Goal: Task Accomplishment & Management: Complete application form

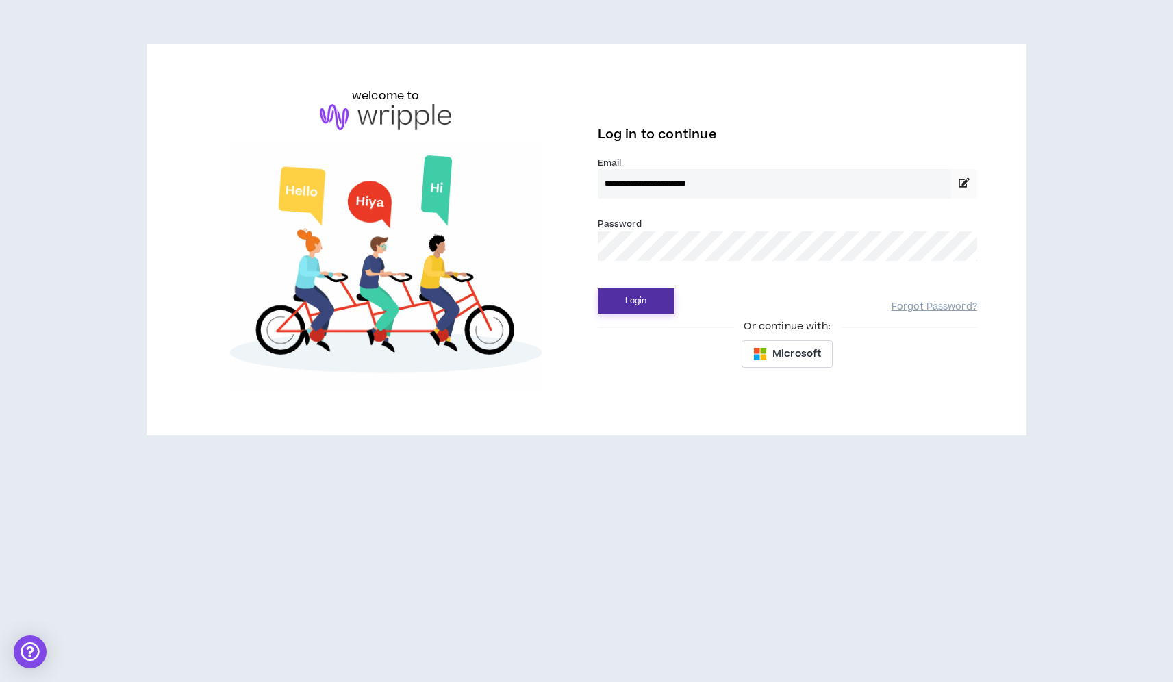
click at [627, 297] on button "Login" at bounding box center [636, 300] width 77 height 25
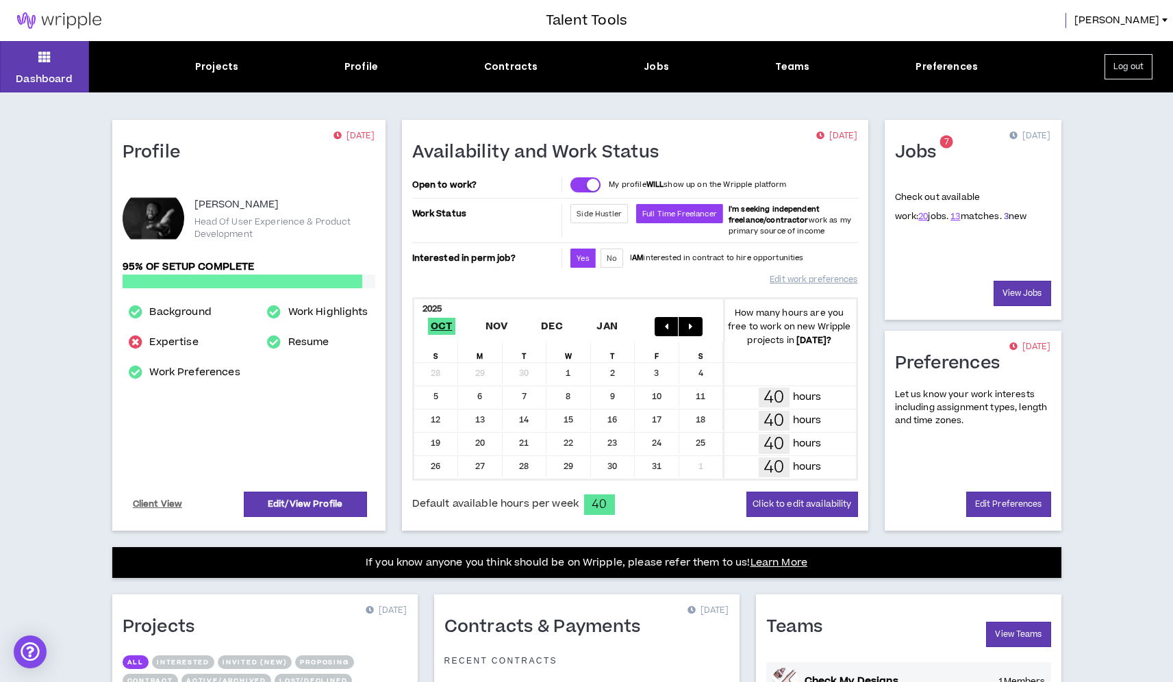
click at [1004, 215] on link "3" at bounding box center [1006, 216] width 5 height 12
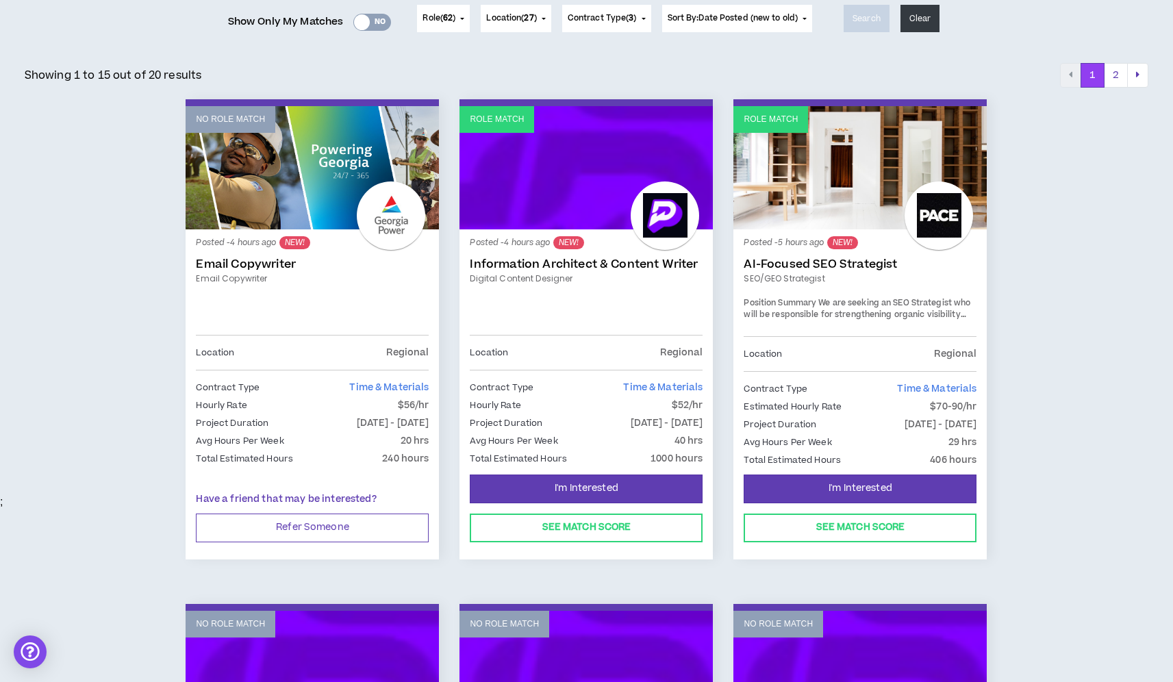
scroll to position [323, 0]
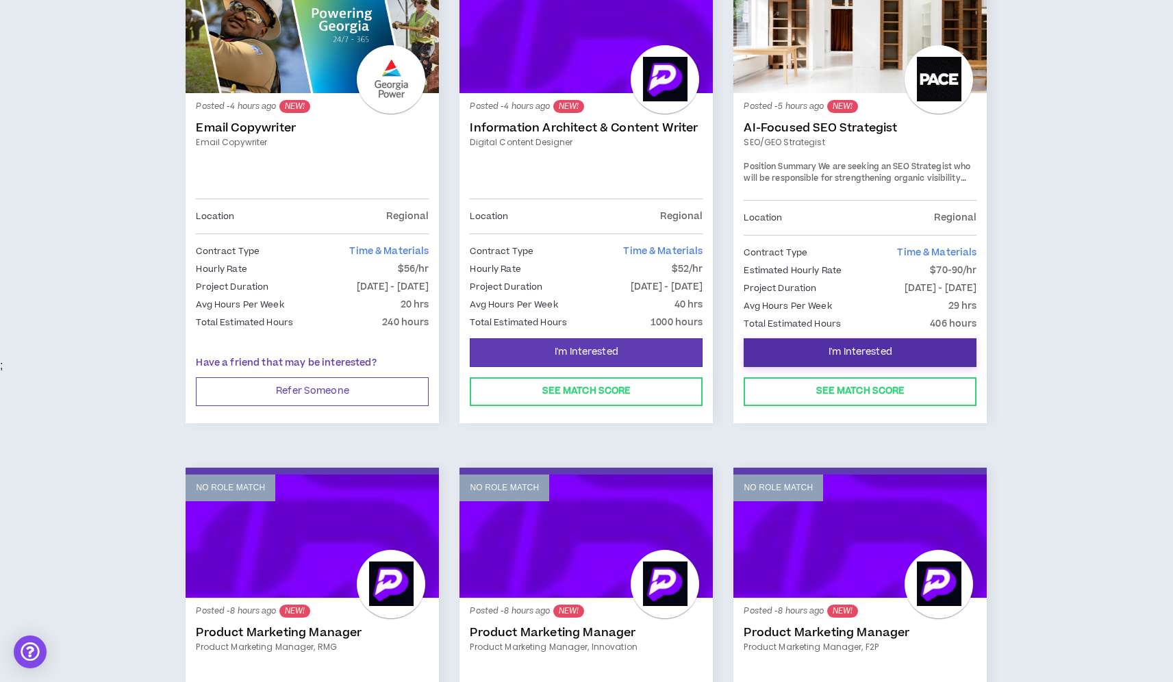
click at [899, 349] on button "I'm Interested" at bounding box center [860, 352] width 233 height 29
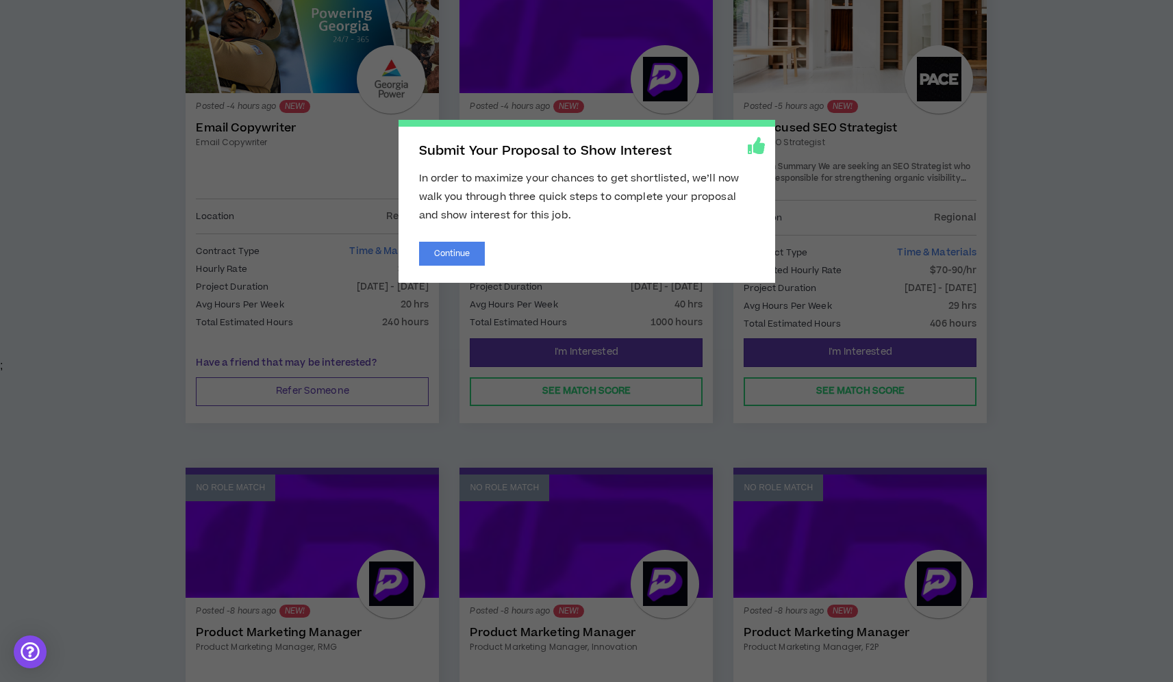
click at [447, 240] on div "Submit Your Proposal to Show Interest In order to maximize your chances to get …" at bounding box center [587, 201] width 377 height 163
click at [460, 250] on button "Continue" at bounding box center [452, 254] width 66 height 24
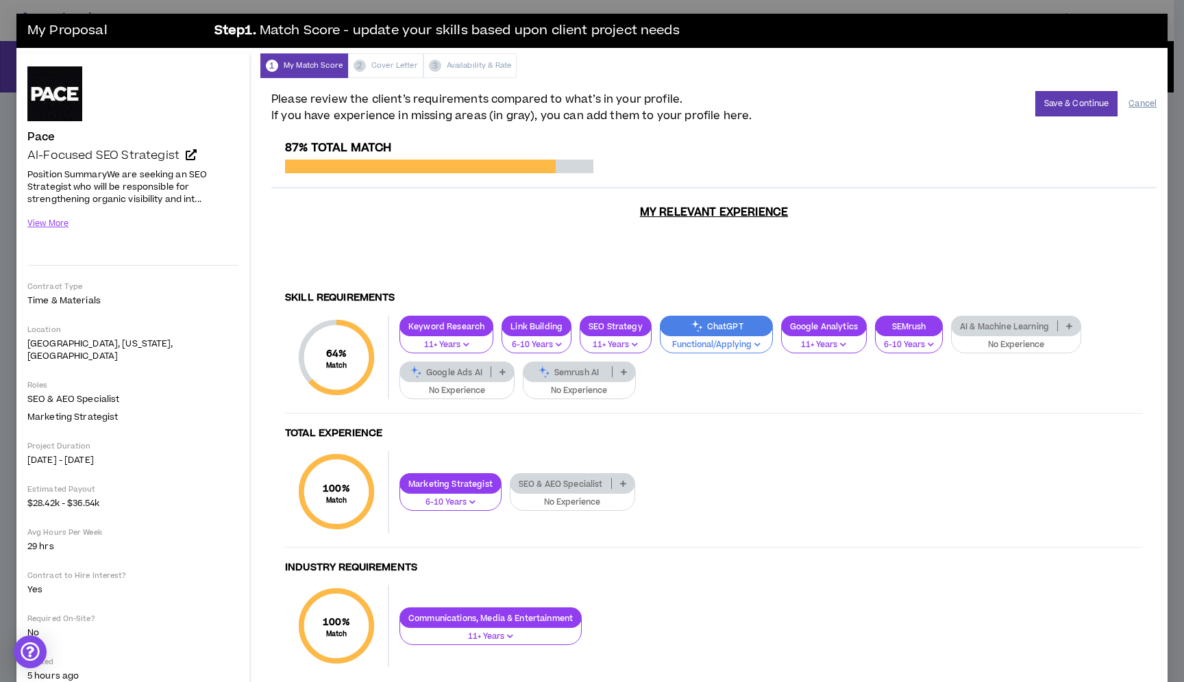
click at [1128, 97] on button "Cancel" at bounding box center [1142, 104] width 28 height 24
